Goal: Task Accomplishment & Management: Manage account settings

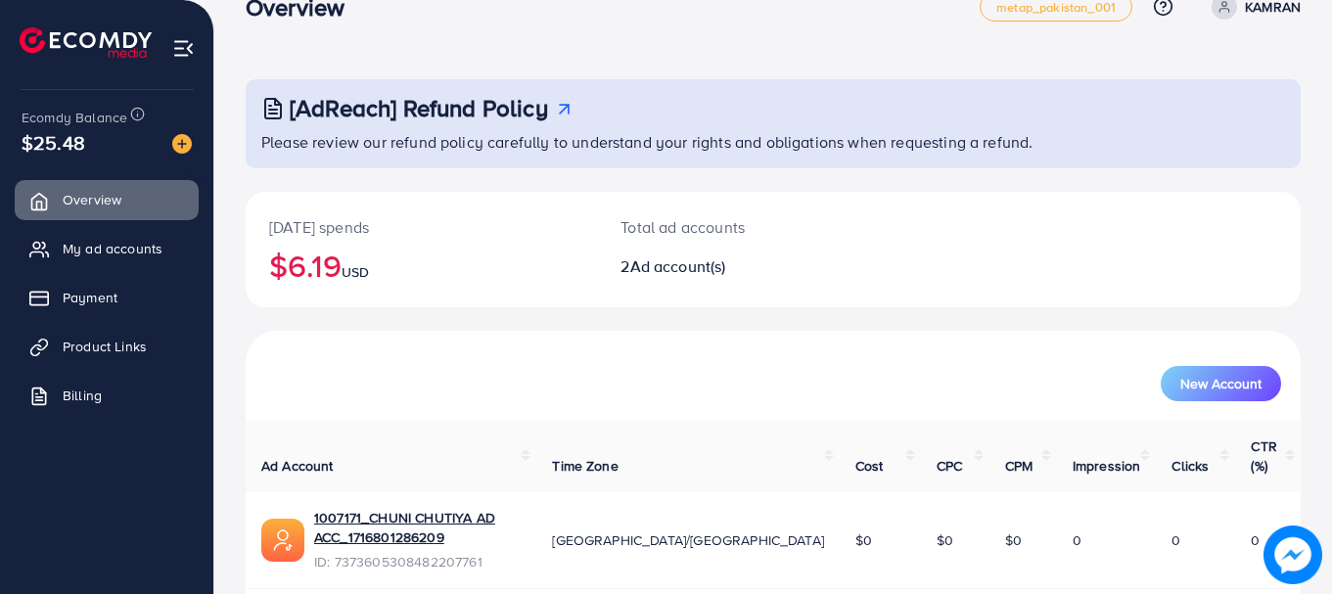
scroll to position [18, 0]
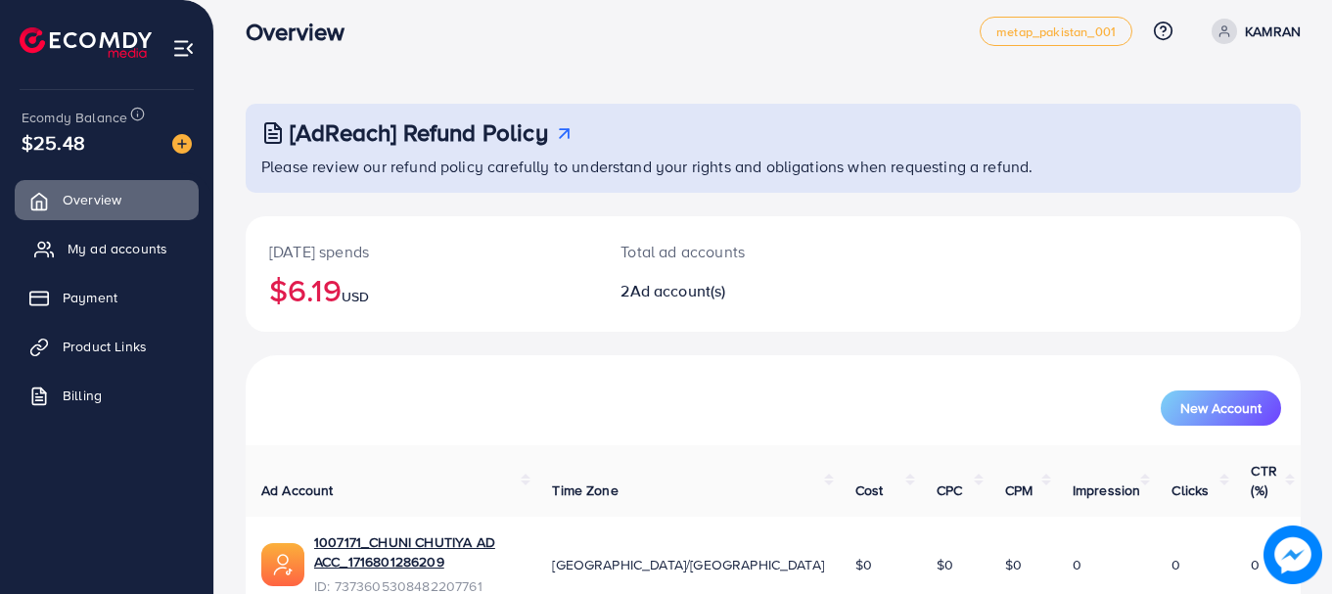
click at [182, 250] on link "My ad accounts" at bounding box center [107, 248] width 184 height 39
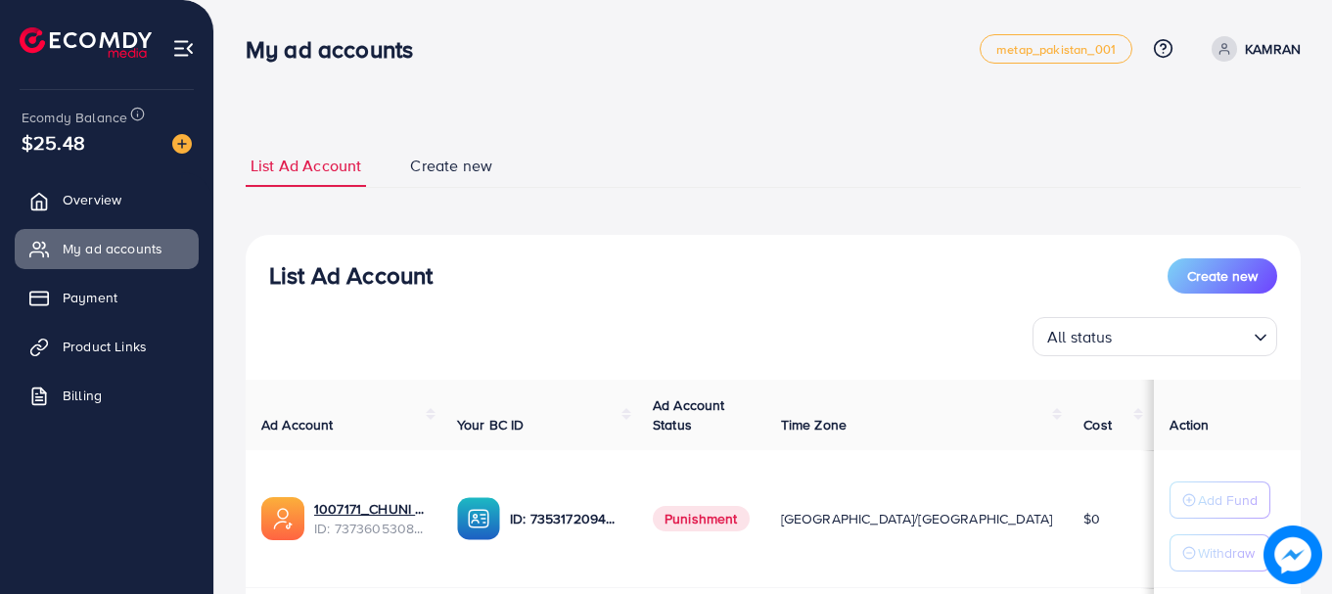
scroll to position [273, 0]
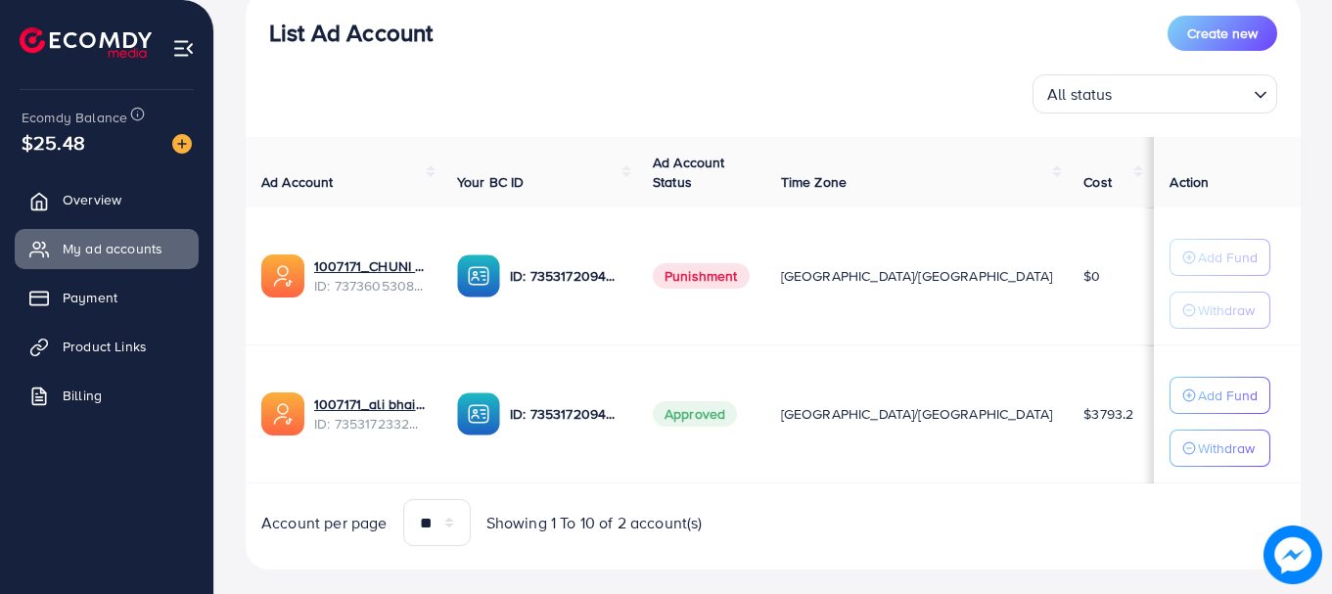
scroll to position [273, 0]
